Goal: Information Seeking & Learning: Learn about a topic

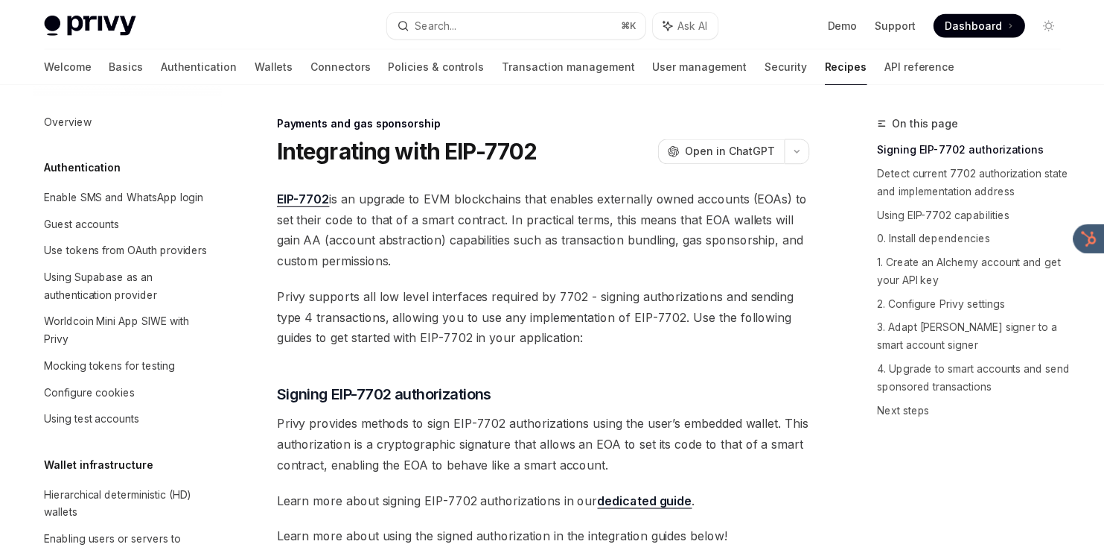
scroll to position [1223, 0]
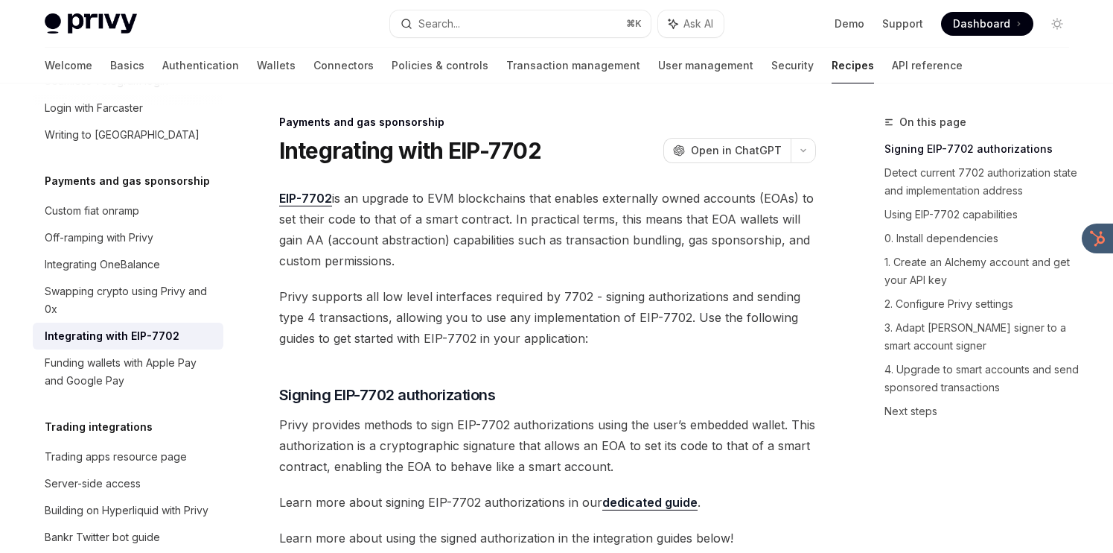
type textarea "*"
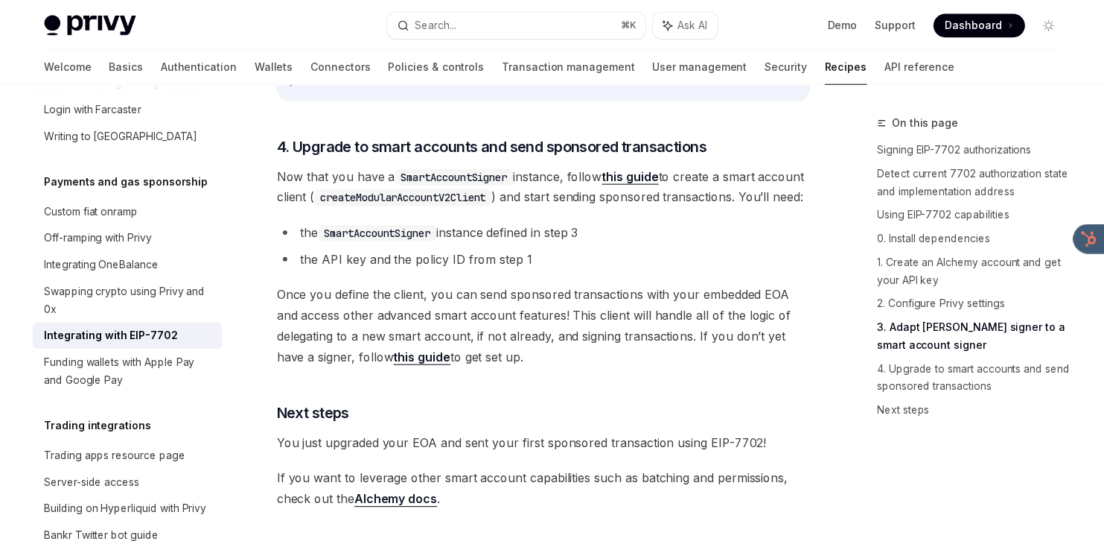
scroll to position [3297, 0]
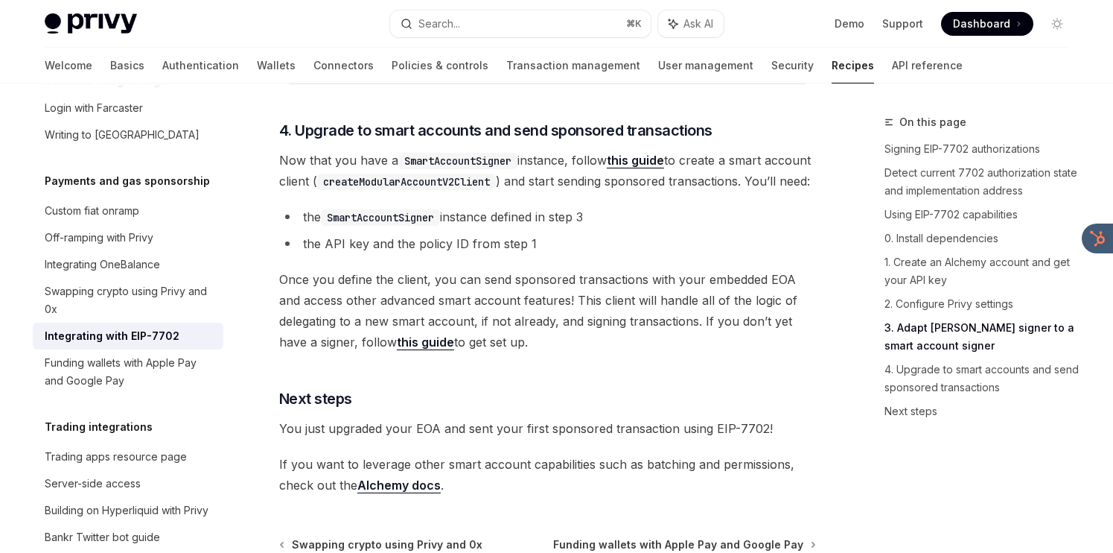
type textarea "*"
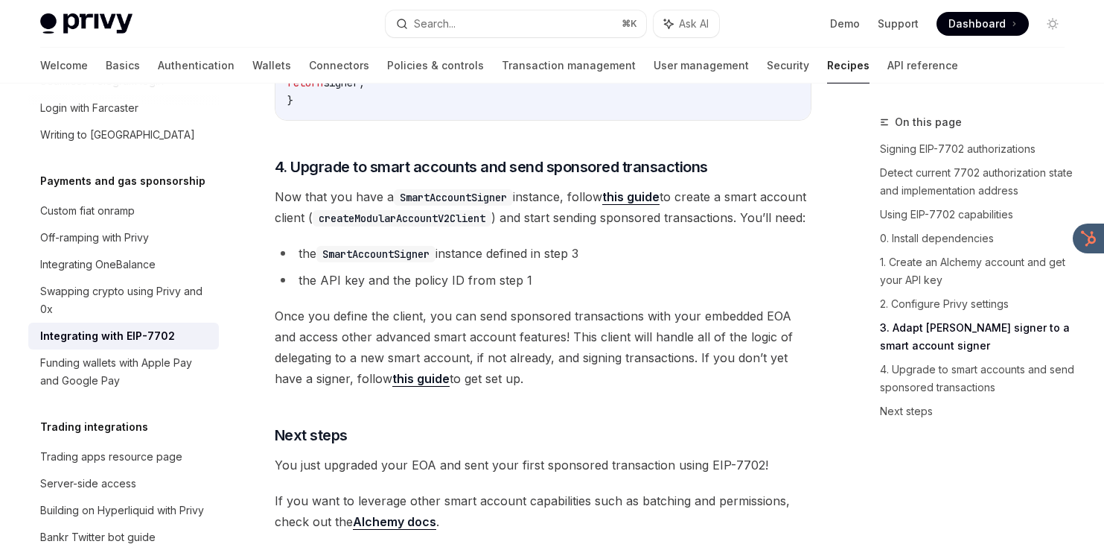
scroll to position [3260, 0]
